Goal: Transaction & Acquisition: Register for event/course

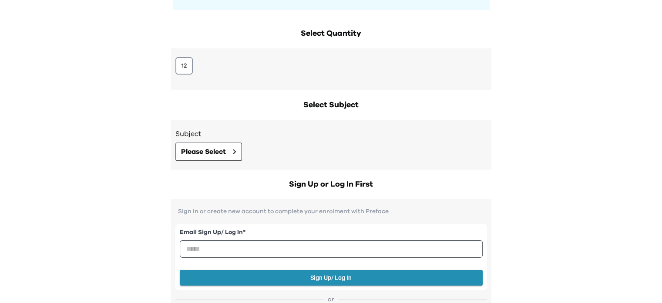
scroll to position [131, 0]
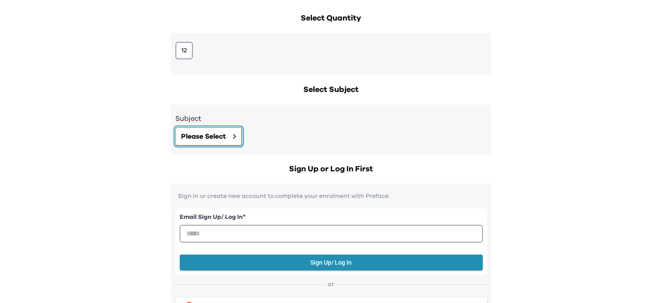
click at [233, 132] on button "Please Select" at bounding box center [209, 136] width 67 height 18
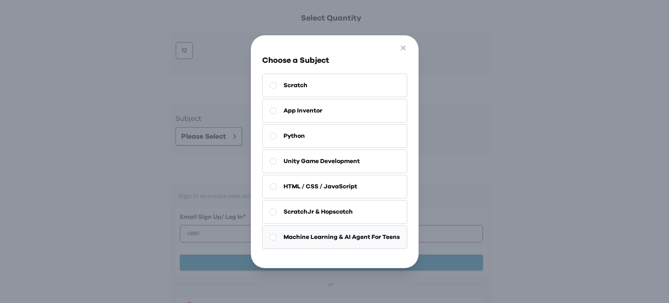
click at [270, 234] on rect at bounding box center [273, 236] width 7 height 7
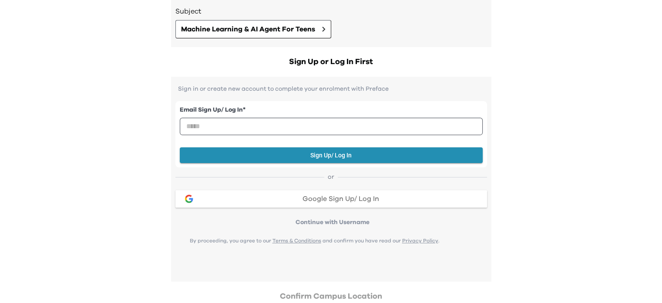
scroll to position [261, 0]
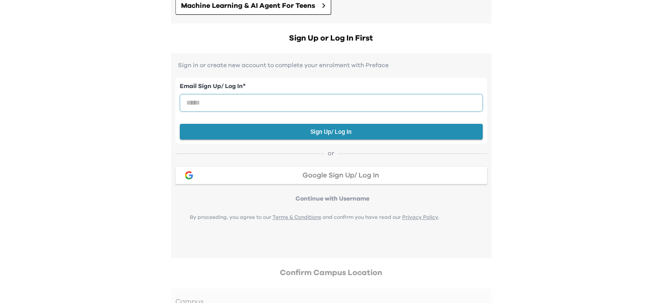
click at [344, 98] on input "email" at bounding box center [331, 102] width 303 height 17
type input "**********"
click at [313, 127] on button "Sign Up/ Log In" at bounding box center [331, 132] width 303 height 16
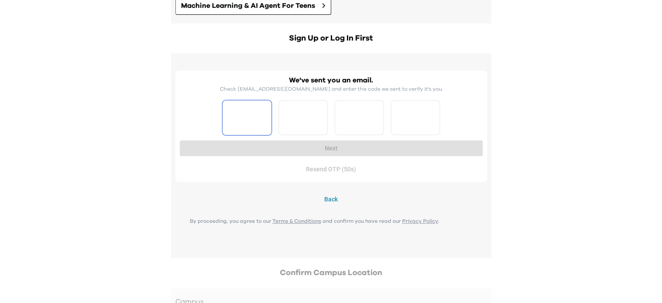
click at [240, 113] on input "Please enter OTP character 1" at bounding box center [247, 117] width 49 height 35
type input "*"
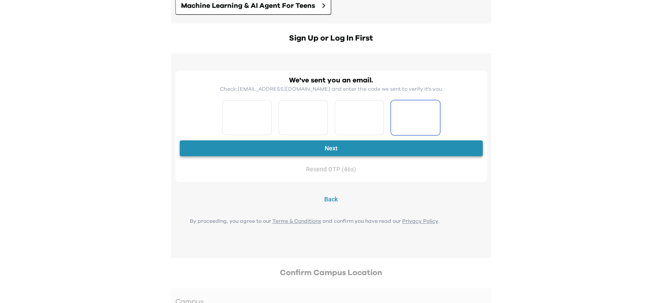
type input "*"
click at [333, 146] on button "Next" at bounding box center [331, 148] width 303 height 16
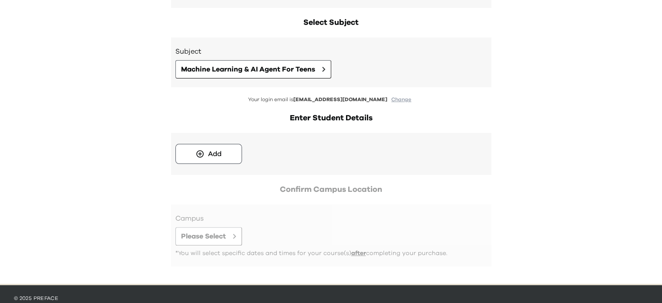
scroll to position [199, 0]
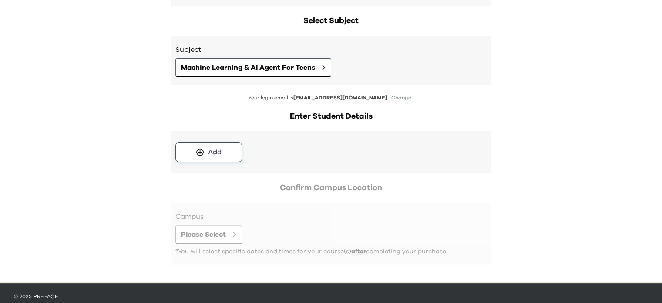
click at [199, 151] on icon at bounding box center [200, 152] width 9 height 9
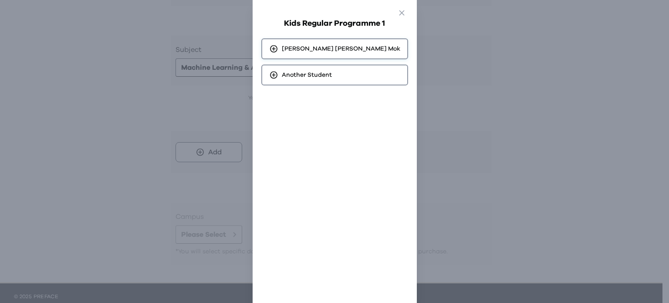
click at [341, 49] on span "[PERSON_NAME] [PERSON_NAME]" at bounding box center [341, 48] width 118 height 9
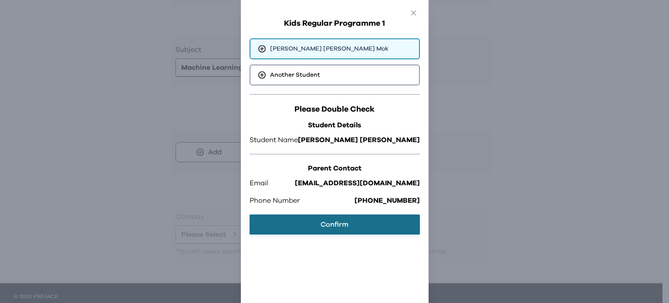
click at [339, 223] on button "Confirm" at bounding box center [335, 224] width 170 height 20
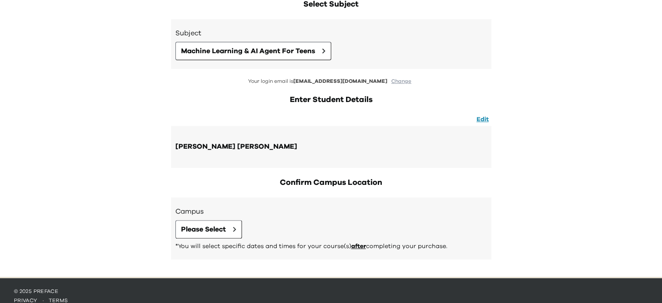
scroll to position [225, 0]
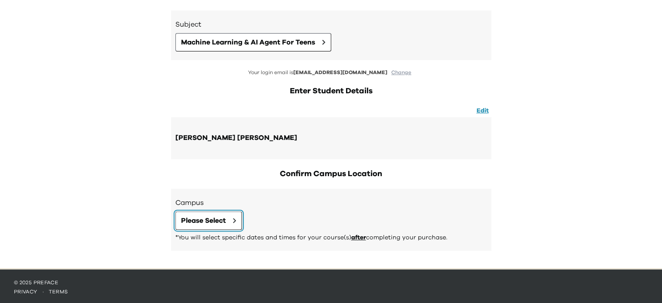
click at [235, 218] on icon at bounding box center [234, 220] width 3 height 5
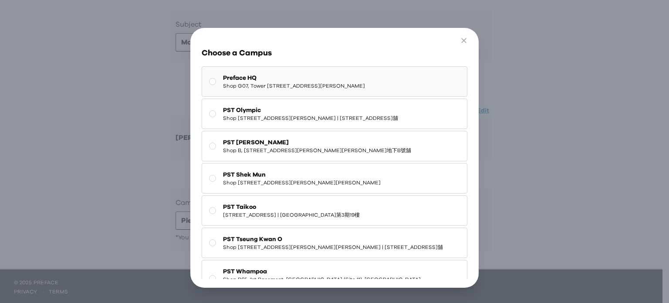
click at [211, 84] on rect at bounding box center [212, 81] width 7 height 7
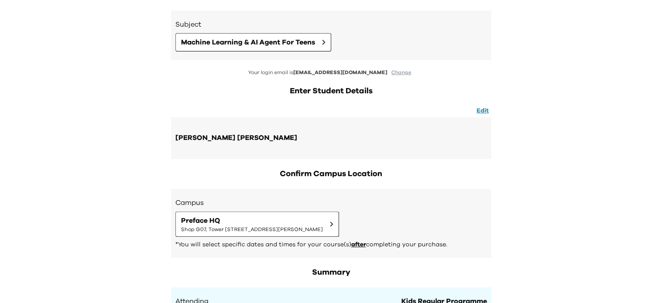
click at [627, 176] on div "**********" at bounding box center [331, 247] width 662 height 944
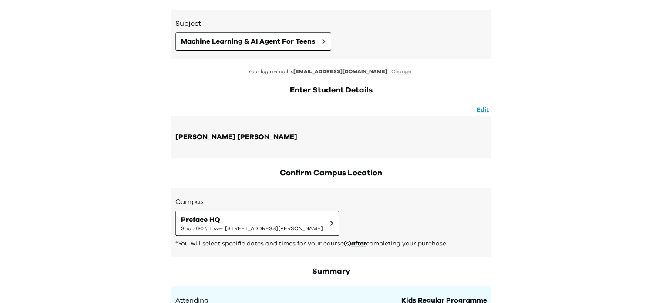
scroll to position [0, 0]
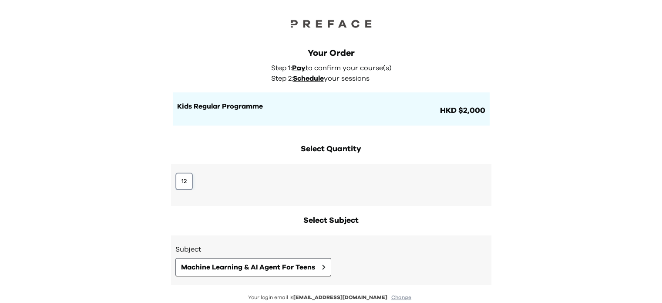
click at [182, 174] on button "12" at bounding box center [184, 180] width 17 height 17
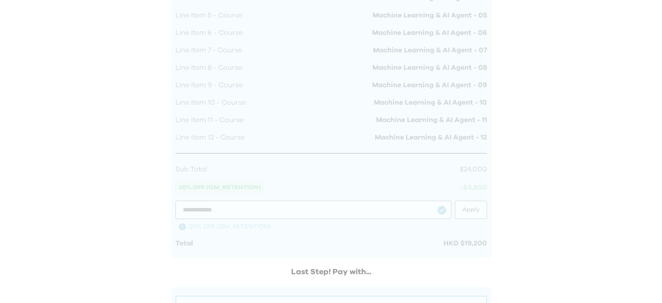
scroll to position [694, 0]
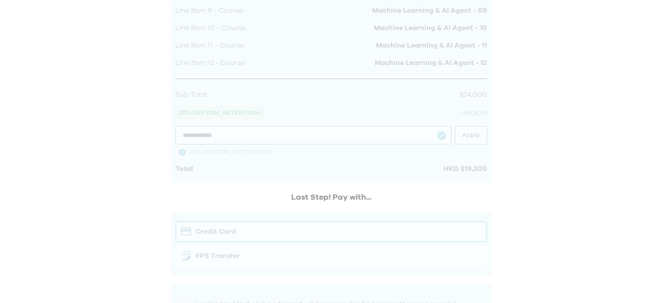
scroll to position [744, 0]
click at [410, 229] on div at bounding box center [331, 65] width 321 height 636
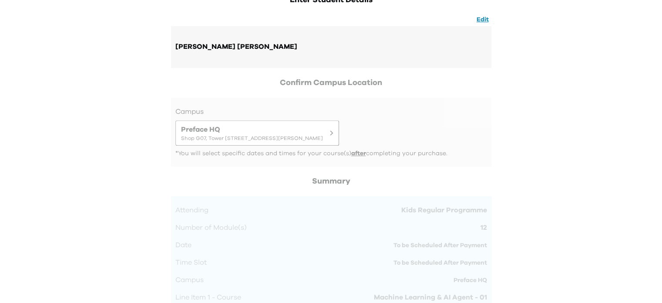
scroll to position [310, 0]
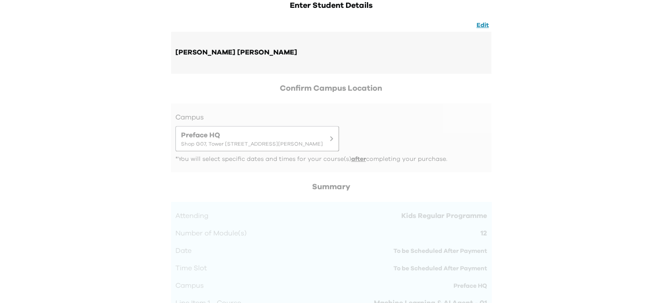
click at [432, 135] on div at bounding box center [332, 137] width 312 height 51
click at [425, 136] on div at bounding box center [332, 137] width 312 height 51
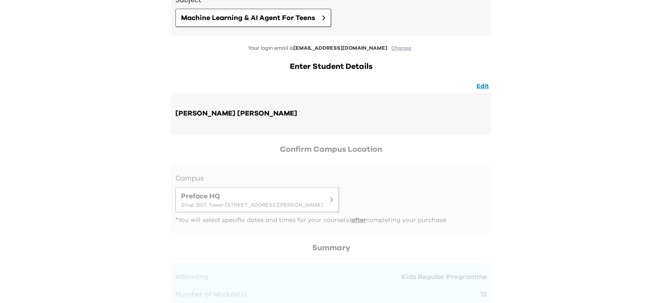
scroll to position [223, 0]
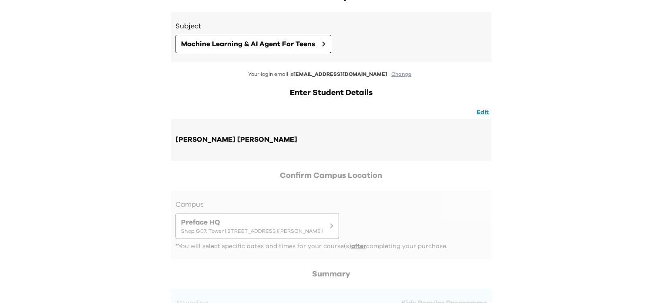
click at [366, 136] on div "[PERSON_NAME] [PERSON_NAME]" at bounding box center [332, 140] width 312 height 24
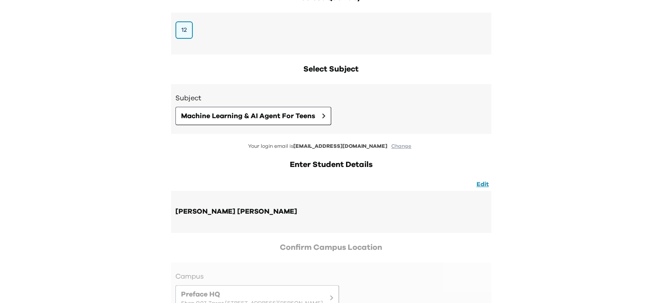
scroll to position [136, 0]
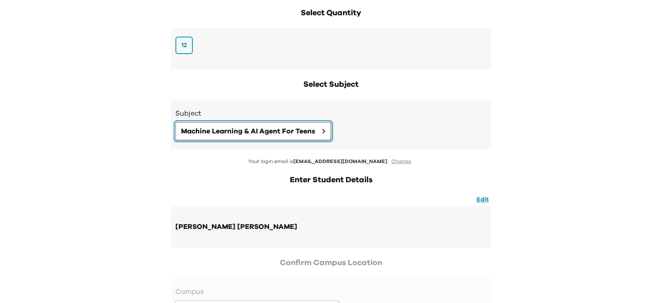
click at [311, 128] on span "Machine Learning & AI Agent For Teens" at bounding box center [248, 131] width 134 height 10
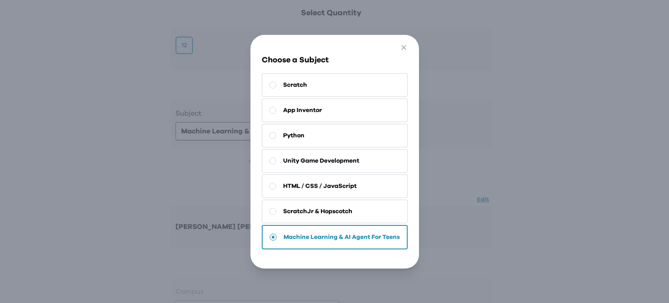
click at [361, 237] on span "Machine Learning & AI Agent For Teens" at bounding box center [342, 237] width 116 height 9
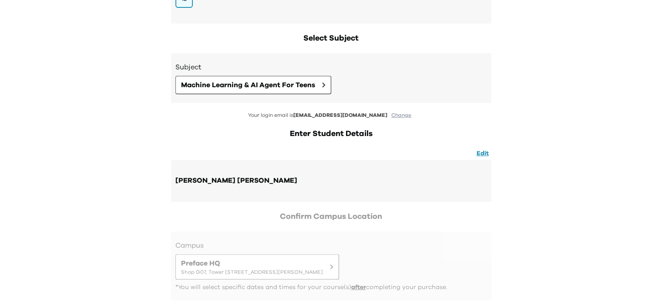
scroll to position [223, 0]
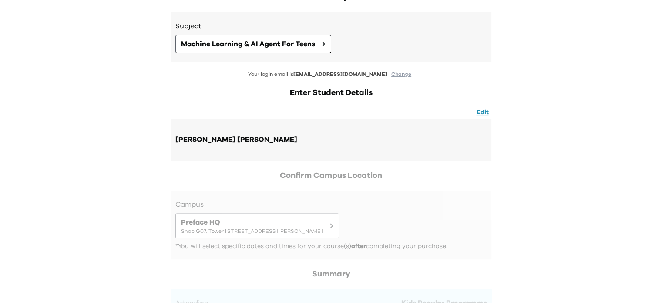
click at [247, 142] on div "[PERSON_NAME] [PERSON_NAME]" at bounding box center [246, 139] width 140 height 11
click at [242, 139] on div "[PERSON_NAME] [PERSON_NAME]" at bounding box center [237, 139] width 122 height 11
click at [479, 111] on button "Edit" at bounding box center [482, 113] width 17 height 10
click at [305, 137] on icon at bounding box center [309, 139] width 8 height 8
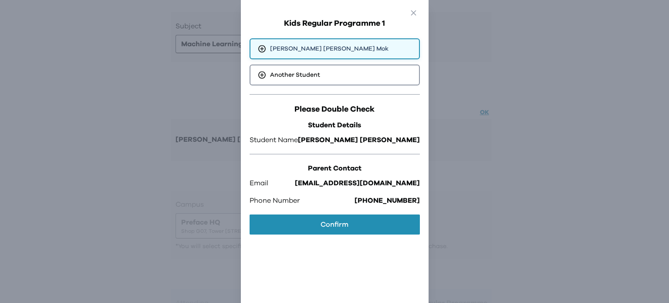
click at [352, 47] on span "[PERSON_NAME] [PERSON_NAME]" at bounding box center [329, 48] width 118 height 9
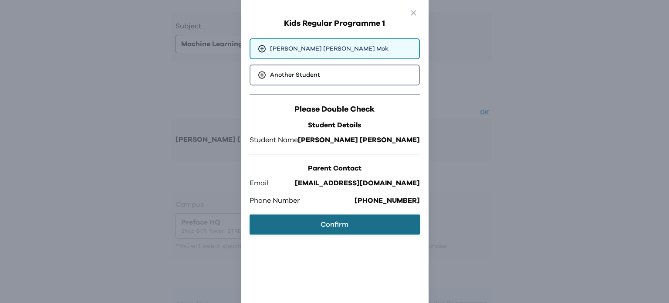
click at [347, 227] on button "Confirm" at bounding box center [335, 224] width 170 height 20
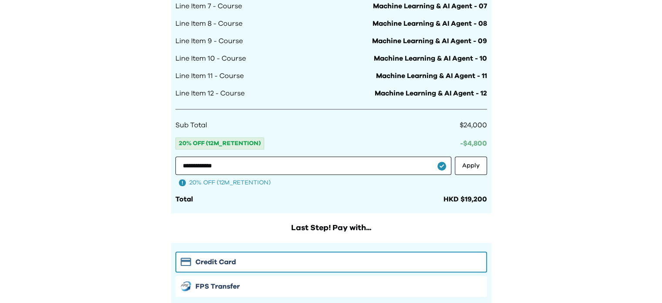
scroll to position [717, 0]
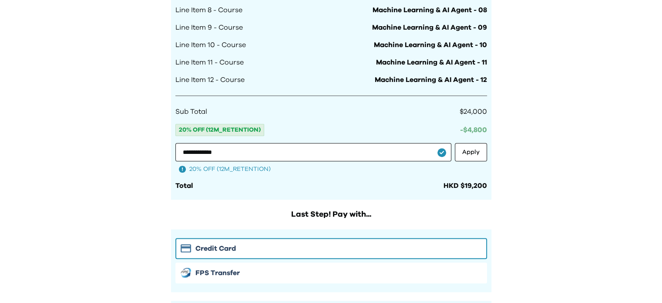
scroll to position [720, 0]
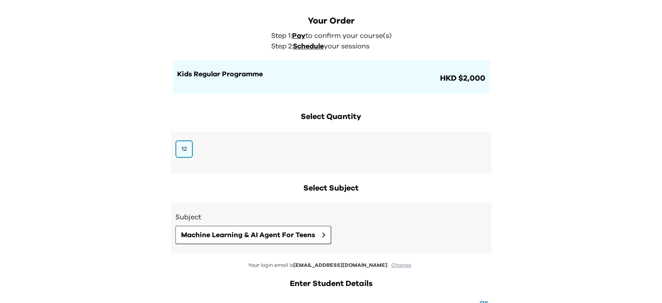
scroll to position [0, 0]
